Goal: Task Accomplishment & Management: Manage account settings

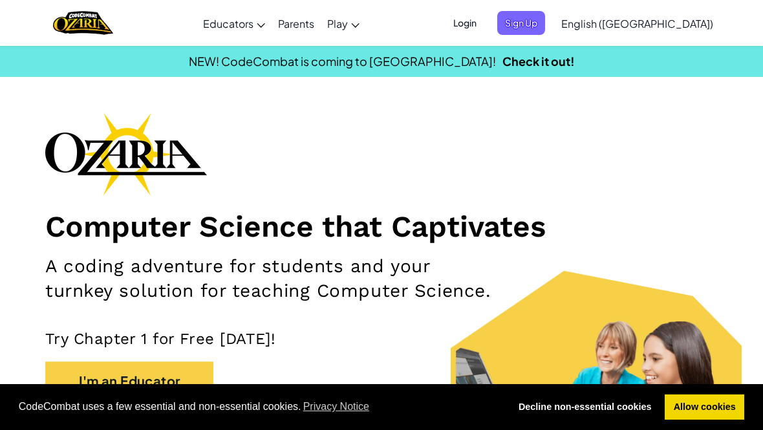
click at [484, 25] on span "Login" at bounding box center [464, 23] width 39 height 24
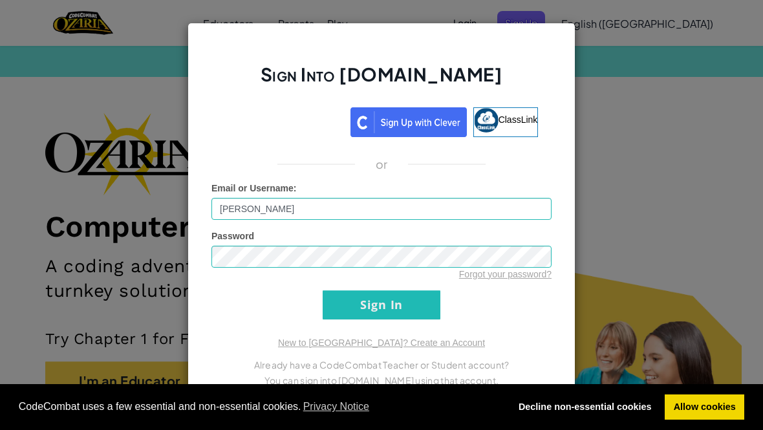
click at [401, 314] on input "Sign In" at bounding box center [382, 304] width 118 height 29
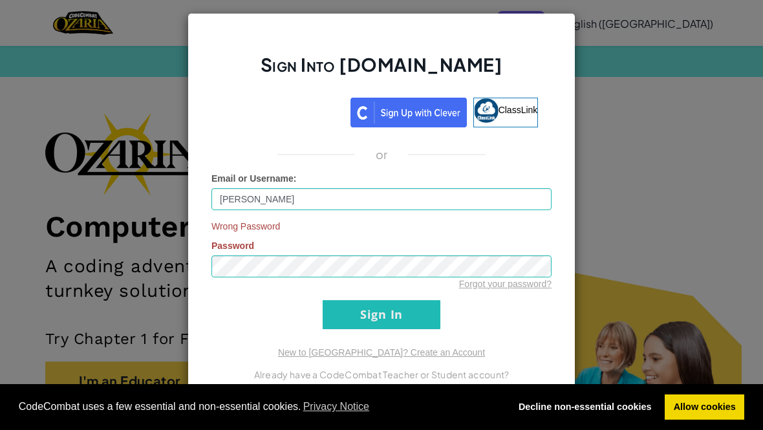
click at [497, 289] on link "Forgot your password?" at bounding box center [505, 284] width 92 height 10
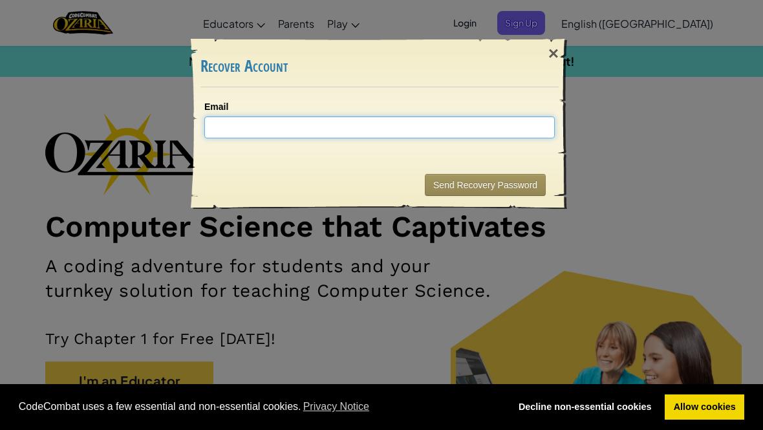
click at [476, 137] on input "Email" at bounding box center [379, 127] width 350 height 22
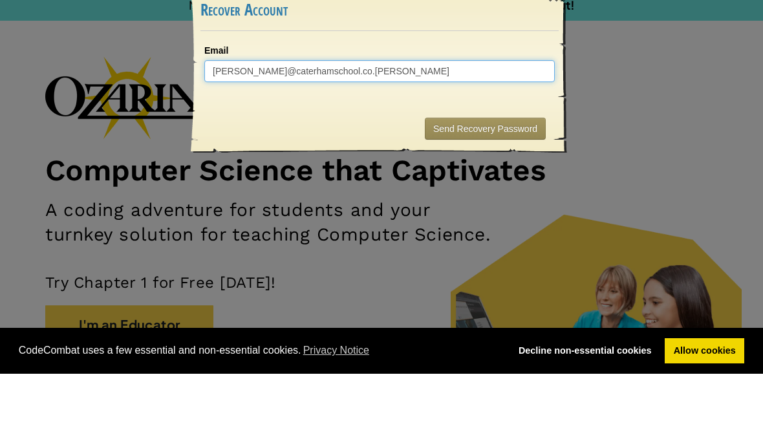
type input "[PERSON_NAME][EMAIL_ADDRESS][DOMAIN_NAME]"
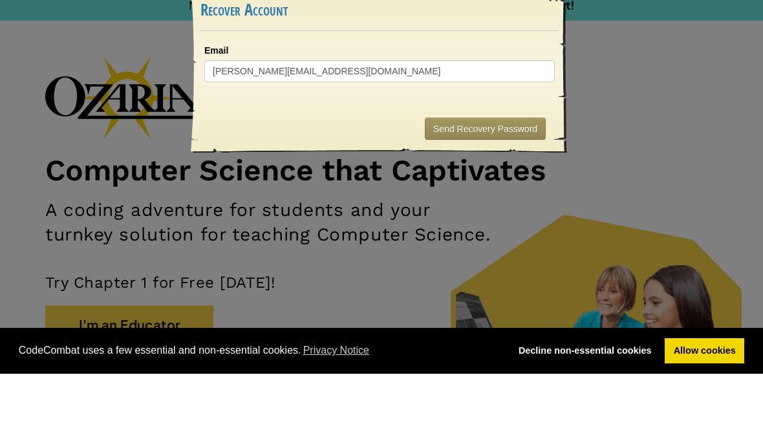
click at [510, 174] on button "Send Recovery Password" at bounding box center [485, 185] width 121 height 22
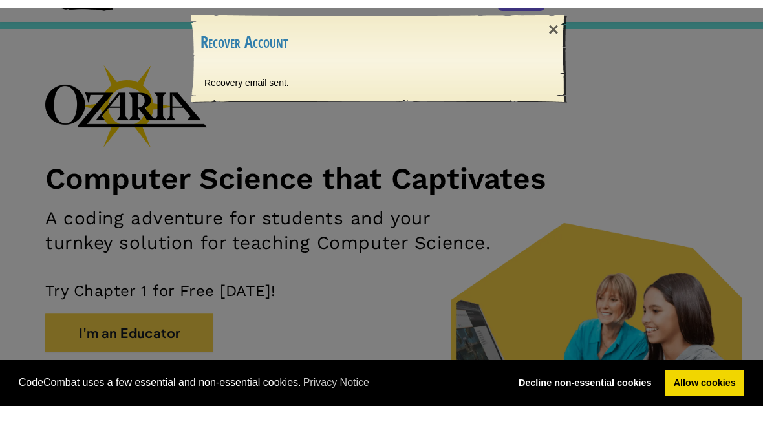
scroll to position [56, 0]
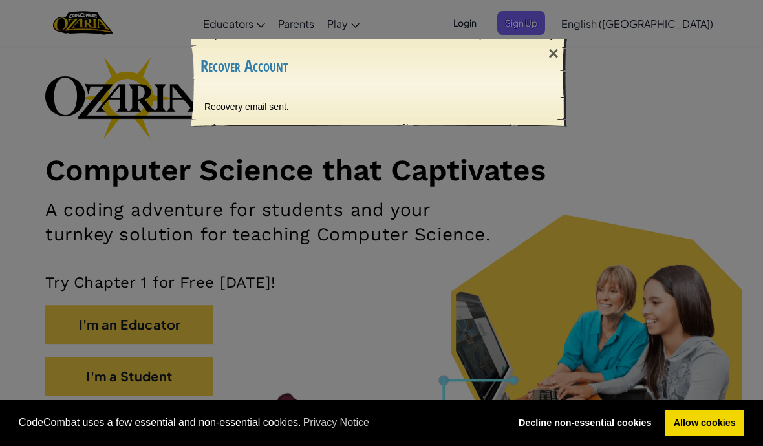
click at [559, 58] on div "×" at bounding box center [553, 53] width 30 height 37
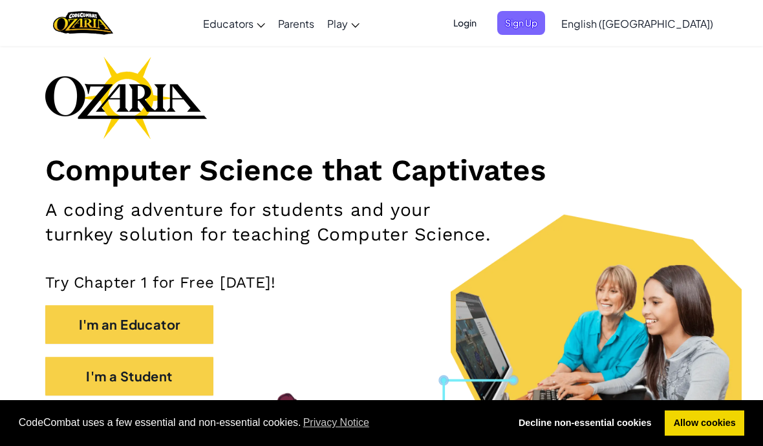
click at [484, 19] on span "Login" at bounding box center [464, 23] width 39 height 24
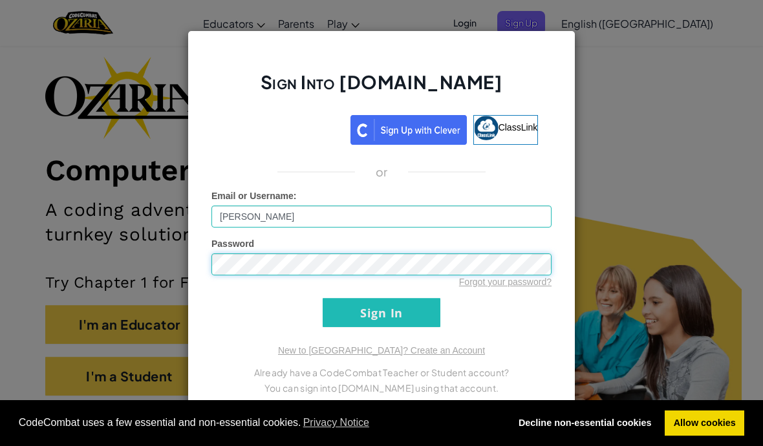
scroll to position [55, 0]
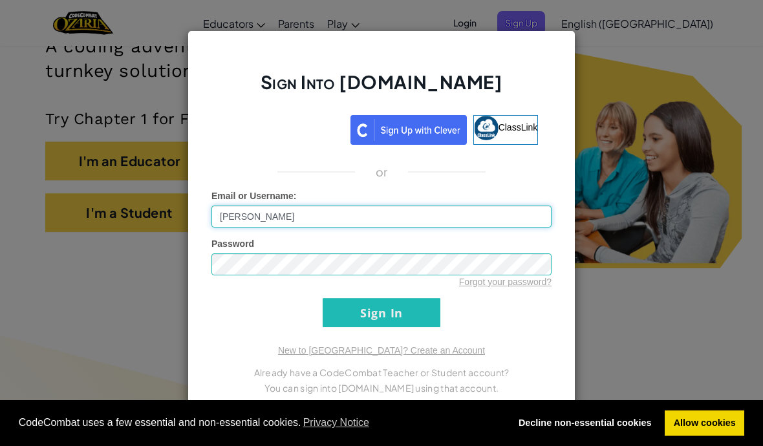
click at [267, 213] on input "[PERSON_NAME]" at bounding box center [381, 217] width 340 height 22
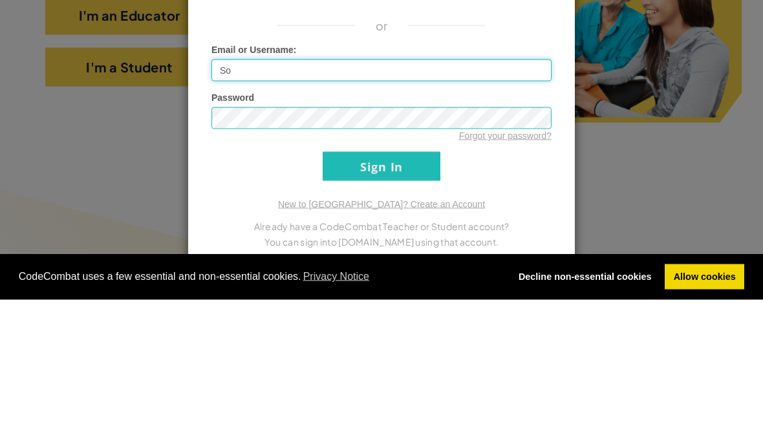
type input "S"
type input "[PERSON_NAME][EMAIL_ADDRESS][DOMAIN_NAME]"
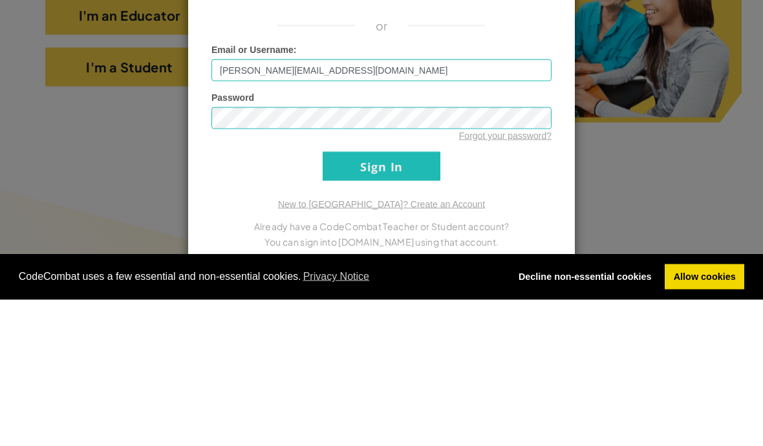
scroll to position [334, 0]
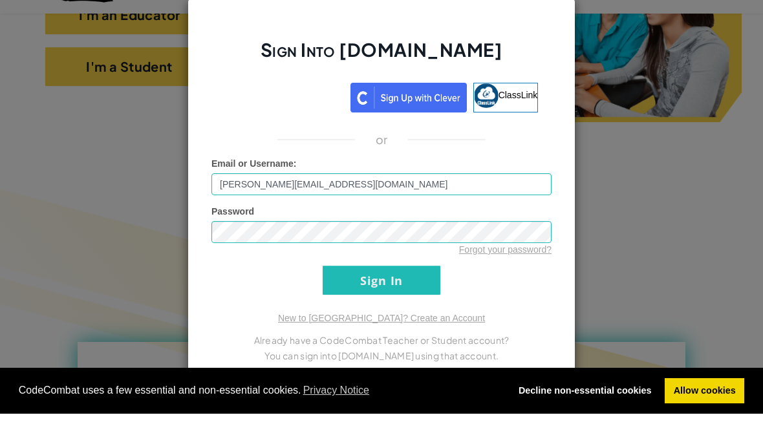
click at [411, 298] on input "Sign In" at bounding box center [382, 312] width 118 height 29
